Goal: Information Seeking & Learning: Learn about a topic

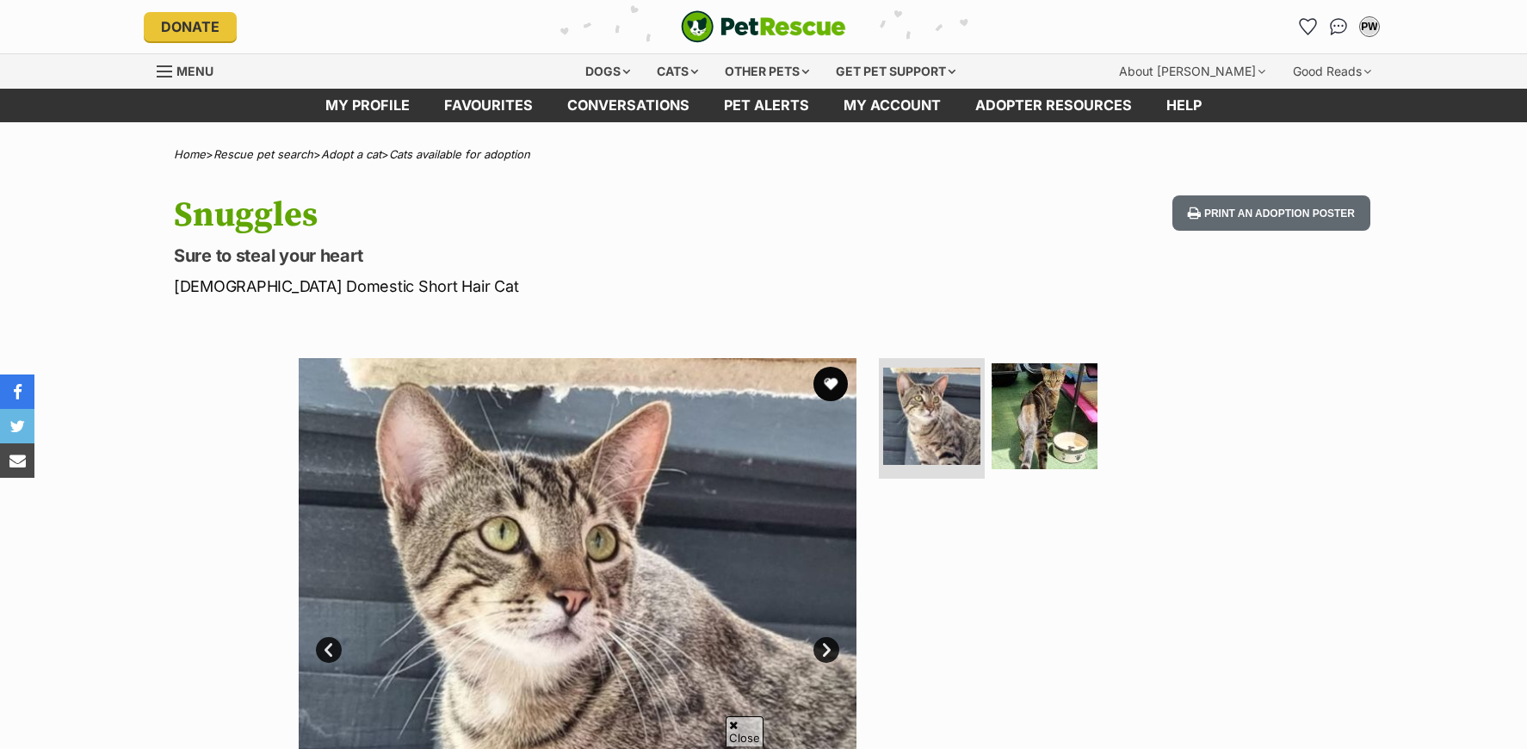
scroll to position [230, 0]
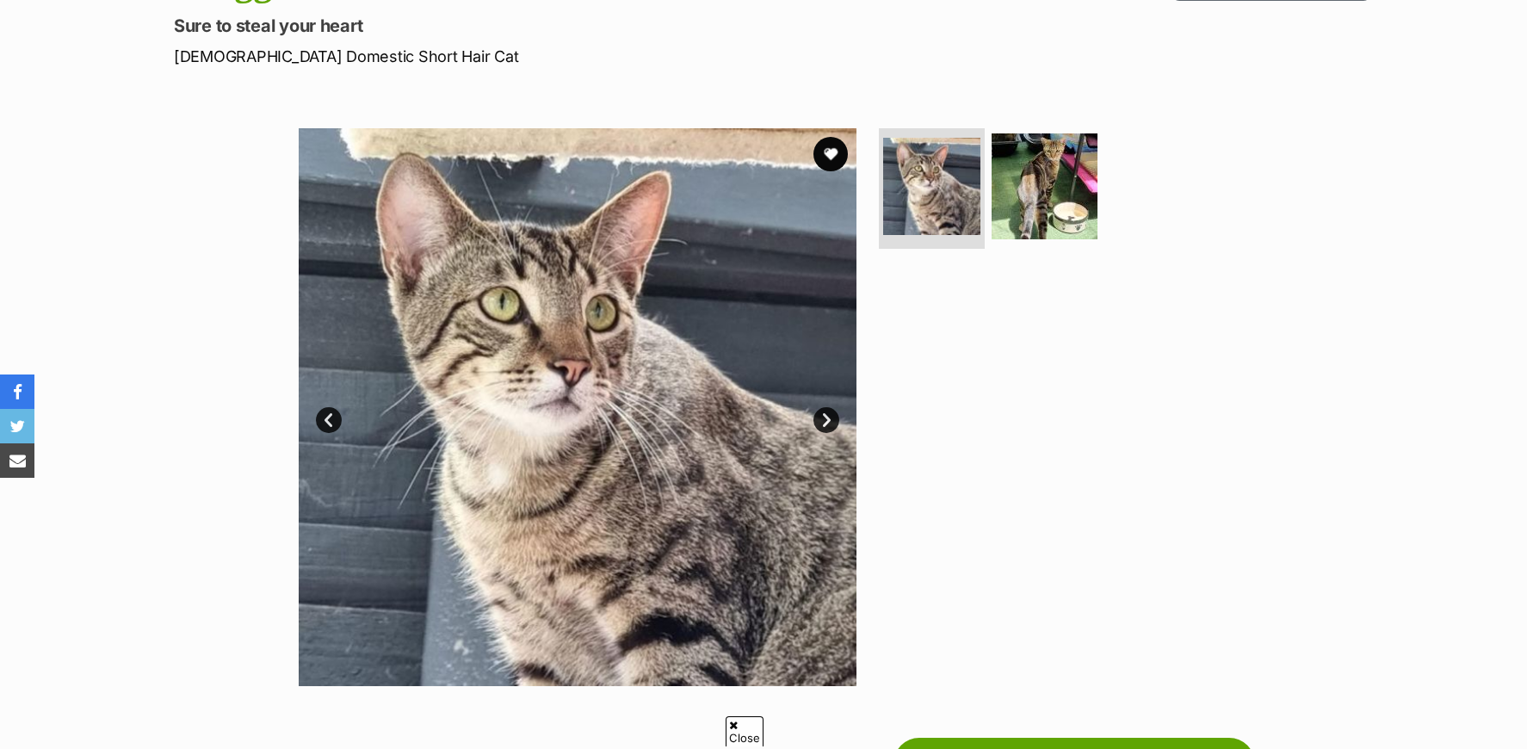
click at [828, 416] on link "Next" at bounding box center [826, 420] width 26 height 26
